Goal: Information Seeking & Learning: Learn about a topic

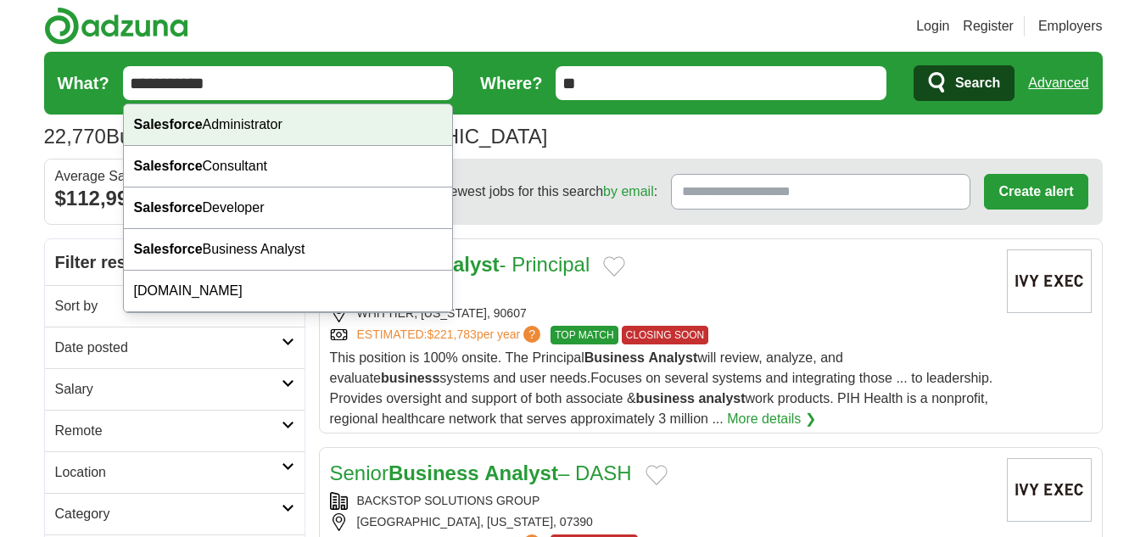
click at [218, 133] on div "Salesforce Administrator" at bounding box center [288, 125] width 329 height 42
type input "**********"
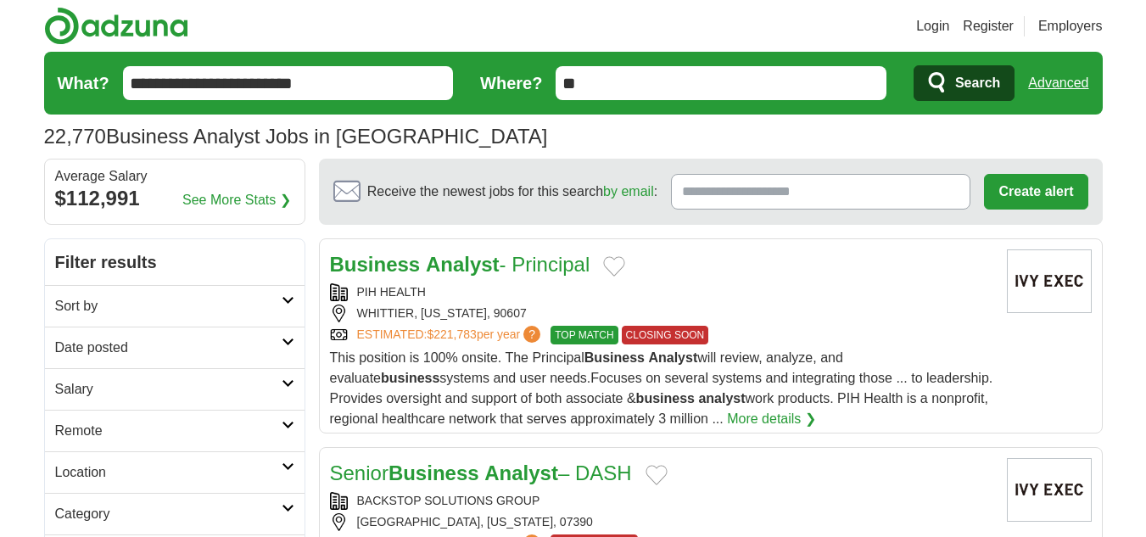
click at [963, 91] on span "Search" at bounding box center [977, 83] width 45 height 34
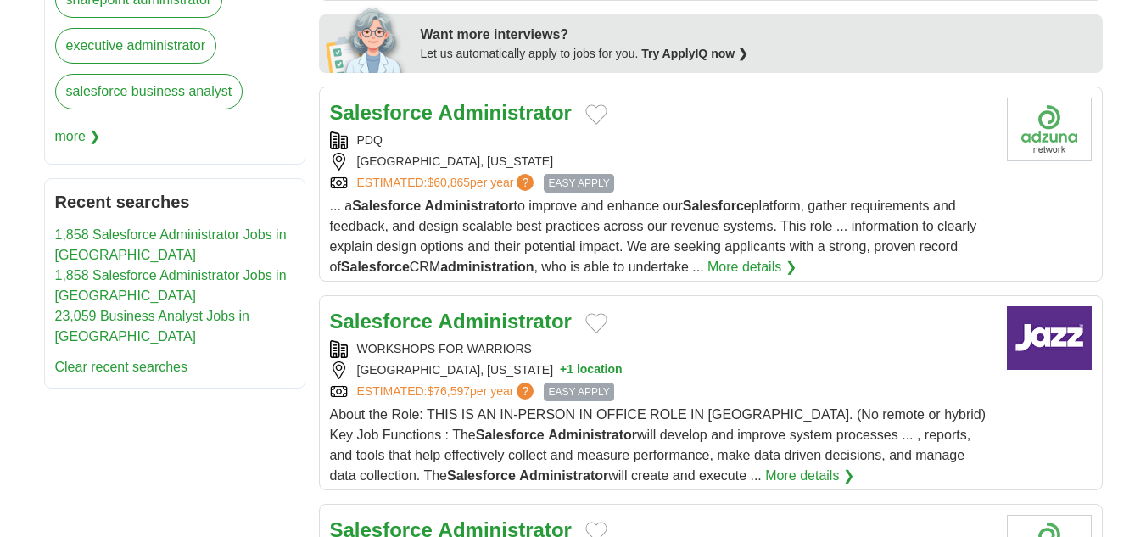
scroll to position [933, 0]
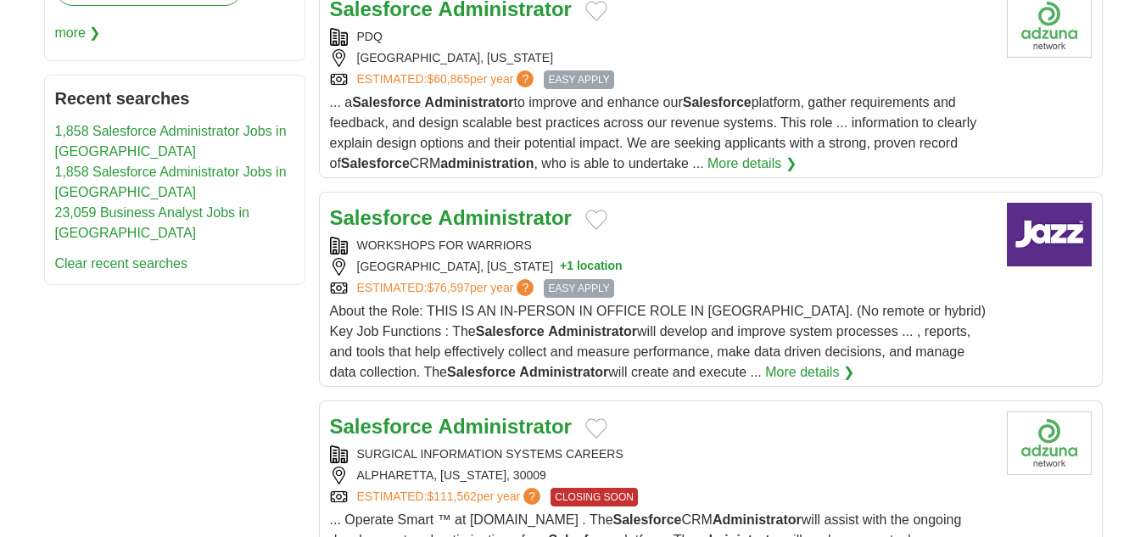
drag, startPoint x: 458, startPoint y: 232, endPoint x: 426, endPoint y: 221, distance: 33.8
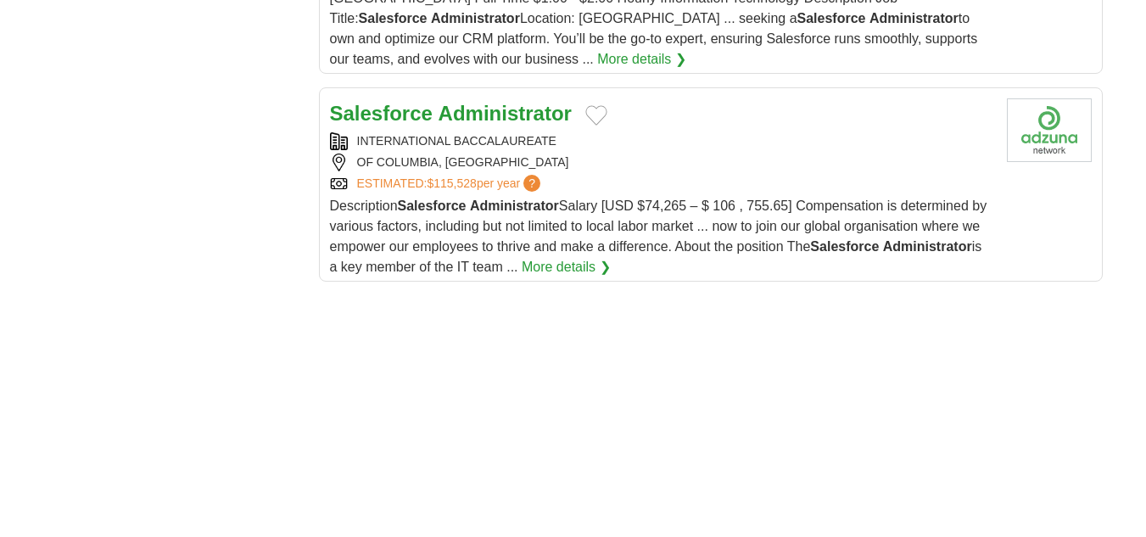
scroll to position [2206, 0]
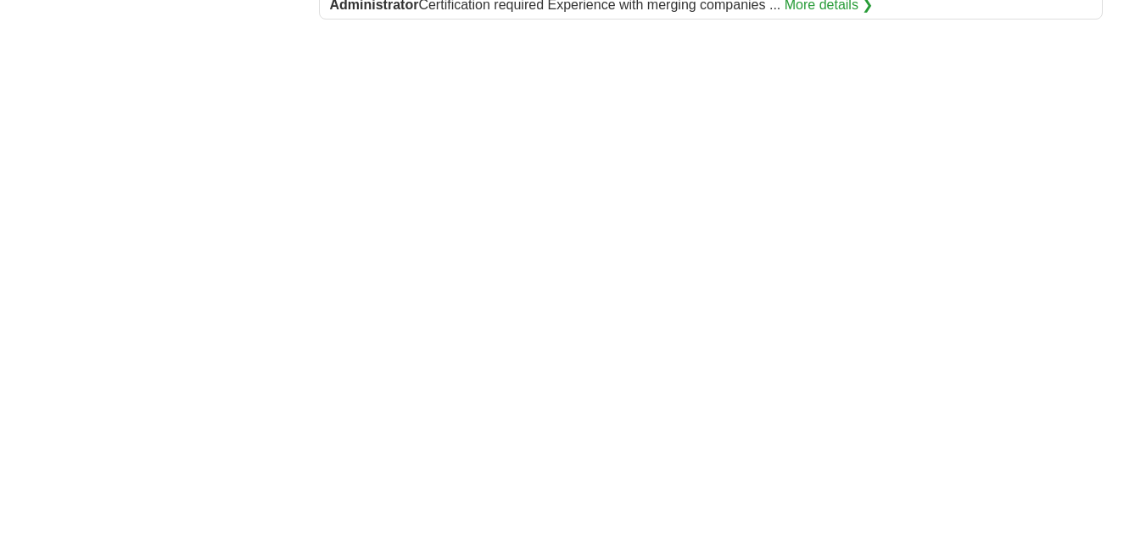
scroll to position [2460, 0]
